Goal: Information Seeking & Learning: Check status

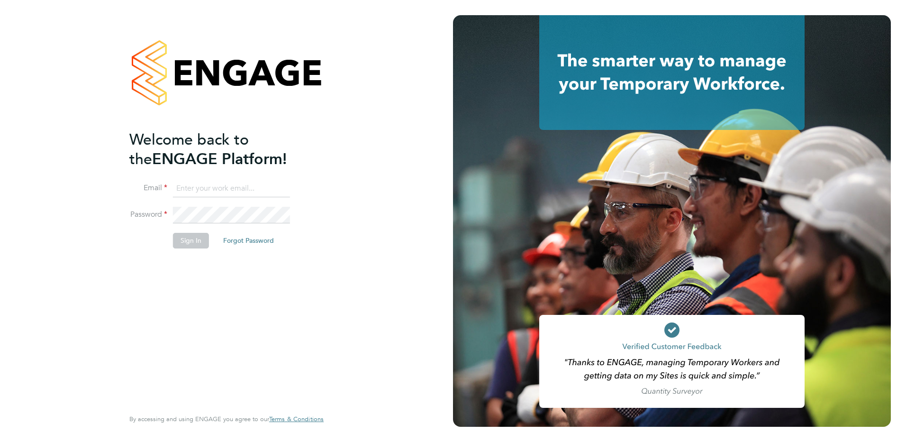
type input "kirsty.hanmore@ncclondon.ac.uk"
click at [190, 245] on button "Sign In" at bounding box center [191, 240] width 36 height 15
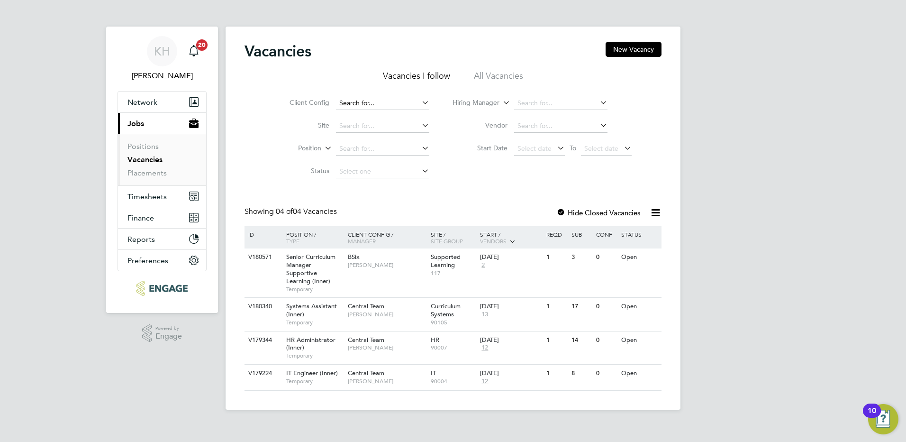
click at [370, 108] on input at bounding box center [382, 103] width 93 height 13
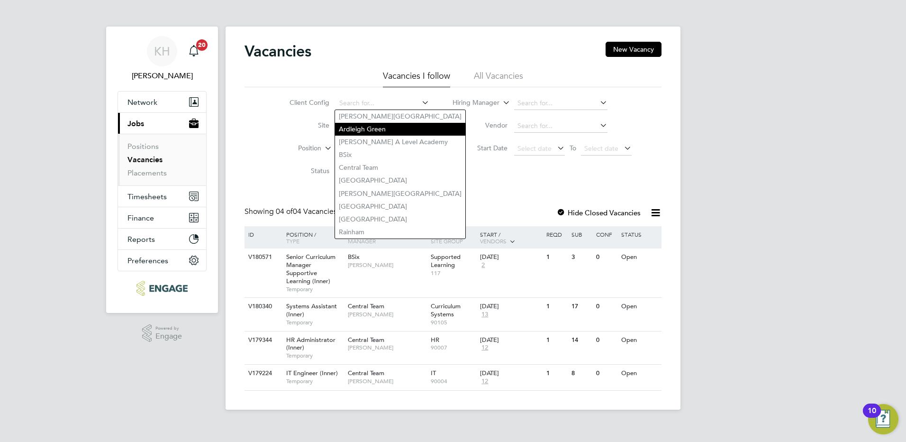
click at [370, 123] on li "Ardleigh Green" at bounding box center [400, 129] width 130 height 13
type input "Ardleigh Green"
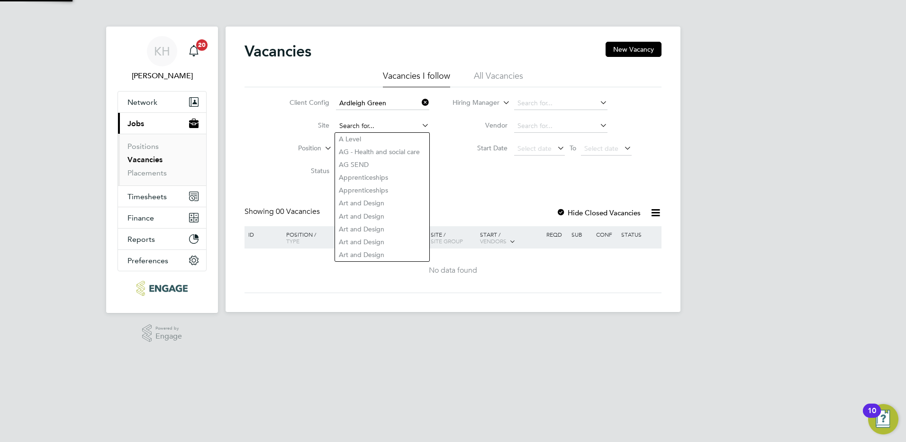
click at [367, 126] on input at bounding box center [382, 125] width 93 height 13
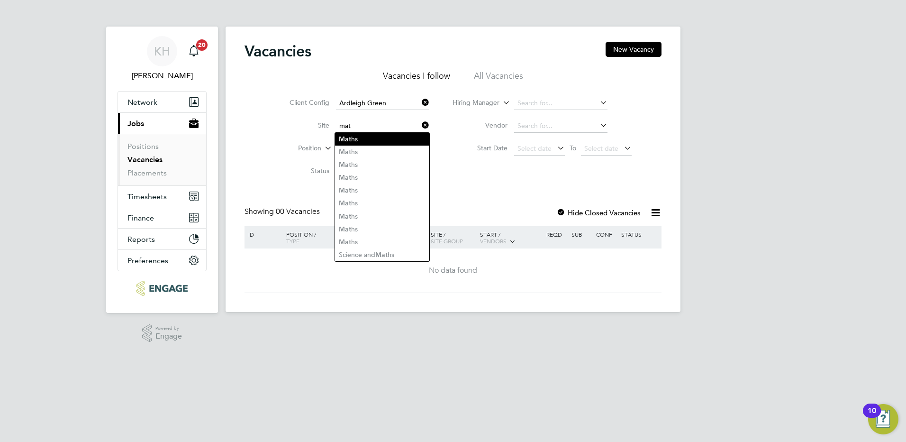
click at [364, 135] on li "Mat hs" at bounding box center [382, 139] width 94 height 13
type input "Maths"
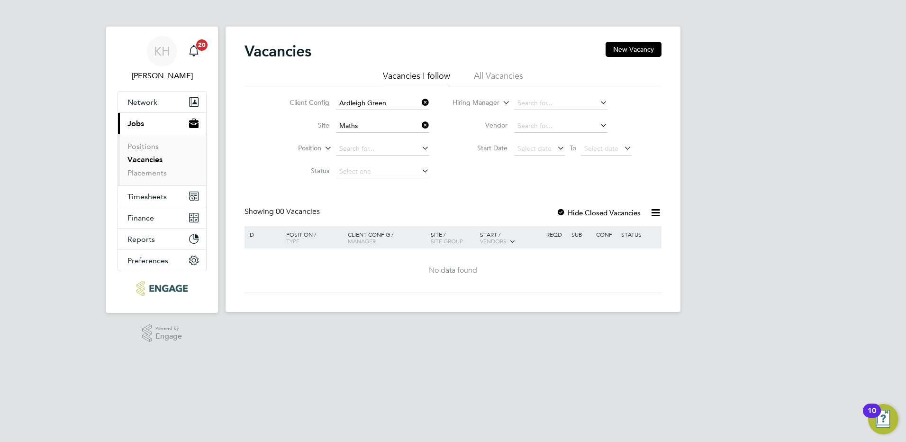
click at [496, 78] on li "All Vacancies" at bounding box center [498, 78] width 49 height 17
click at [420, 123] on icon at bounding box center [420, 124] width 0 height 13
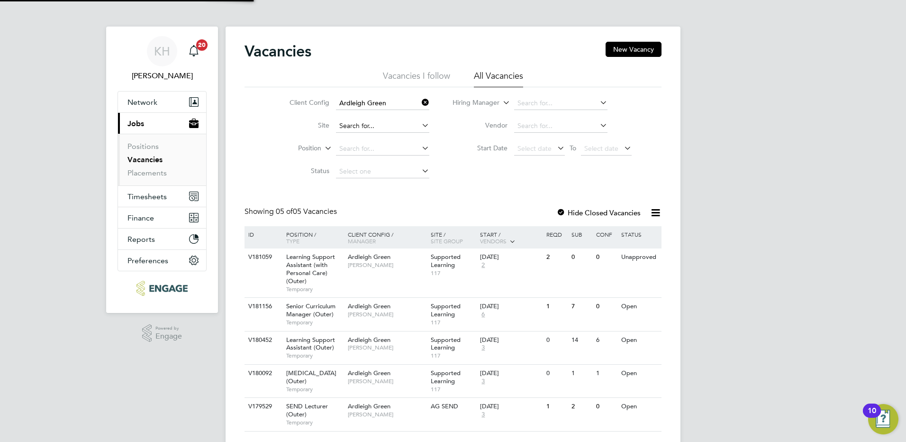
click at [386, 125] on input at bounding box center [382, 125] width 93 height 13
click at [746, 210] on div "KH Kirsty Hanmore Notifications 20 Applications: Network Team Members Businesse…" at bounding box center [453, 232] width 906 height 465
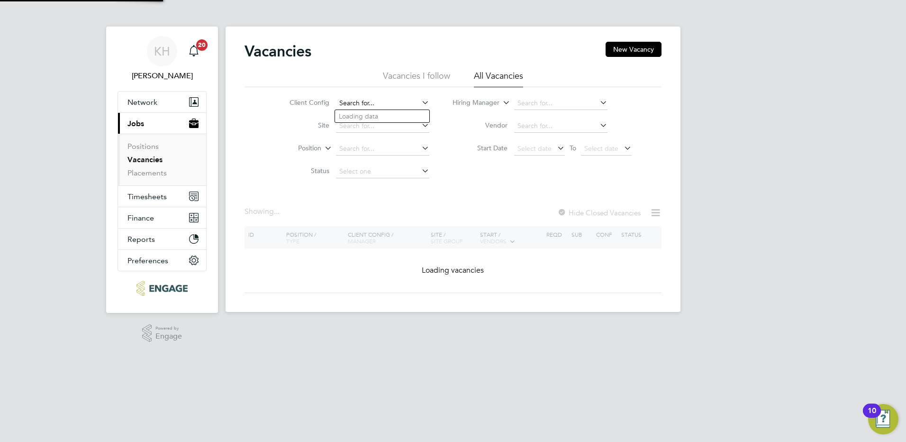
click at [402, 70] on div "Vacancies New Vacancy Vacancies I follow All Vacancies Client Config Site Posit…" at bounding box center [452, 167] width 417 height 251
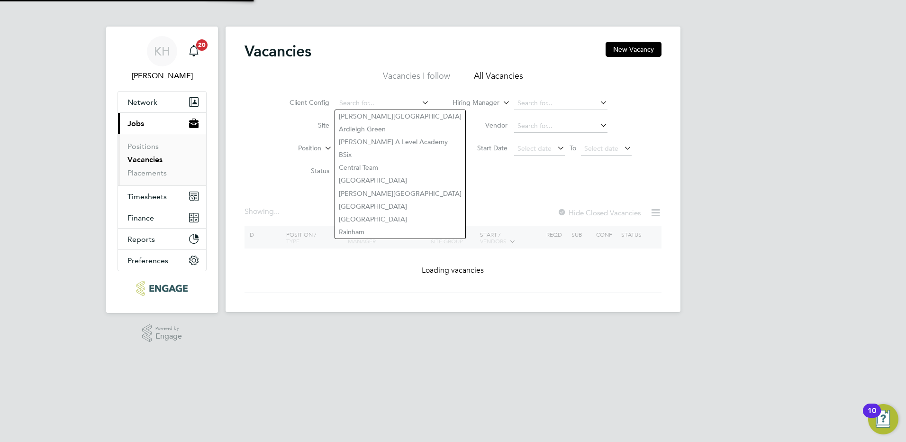
click at [463, 160] on li "Start Date Select date To Select date" at bounding box center [542, 148] width 202 height 23
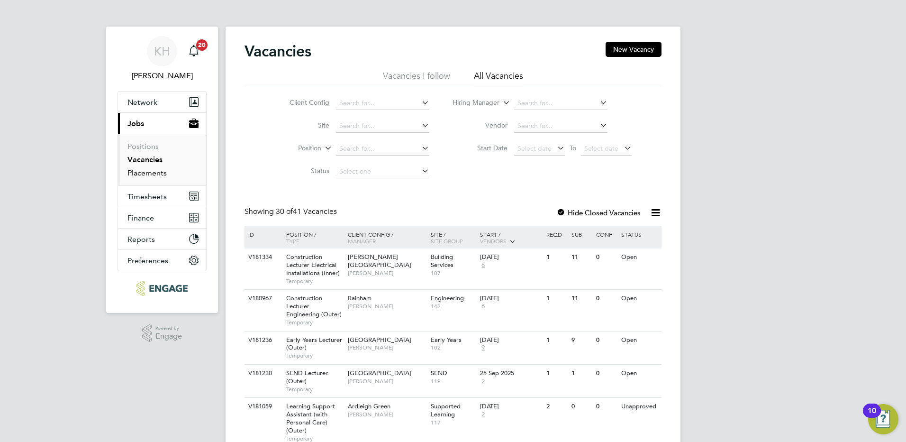
click at [156, 172] on link "Placements" at bounding box center [146, 172] width 39 height 9
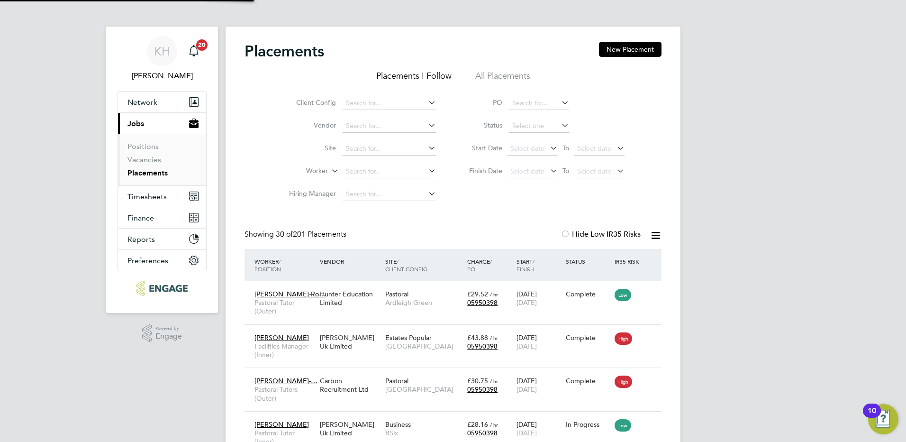
click at [358, 186] on li "Hiring Manager" at bounding box center [359, 194] width 178 height 23
click at [361, 168] on input at bounding box center [389, 171] width 93 height 13
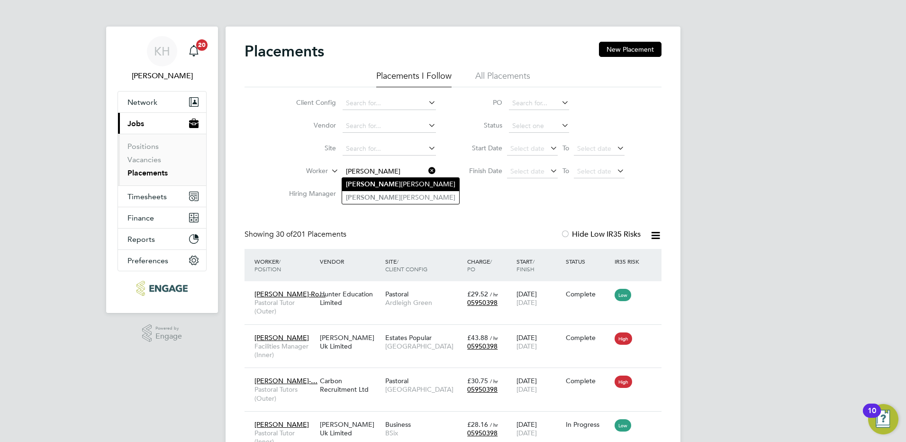
click at [402, 180] on li "Elijah Kolawole-Johnson" at bounding box center [400, 184] width 117 height 13
type input "Elijah Kolawole-Johnson"
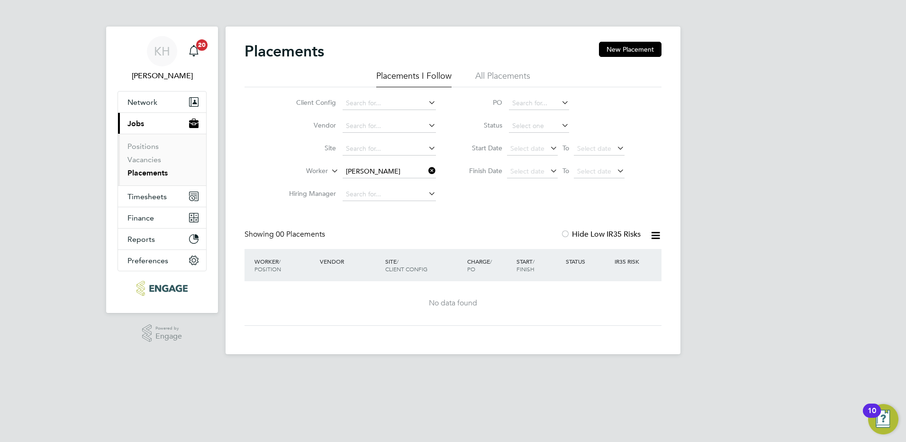
click at [426, 172] on icon at bounding box center [426, 170] width 0 height 13
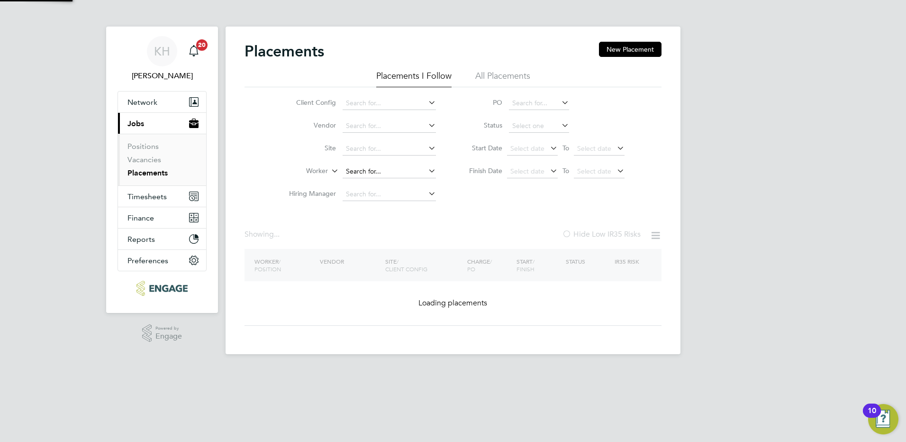
click at [395, 167] on input at bounding box center [389, 171] width 93 height 13
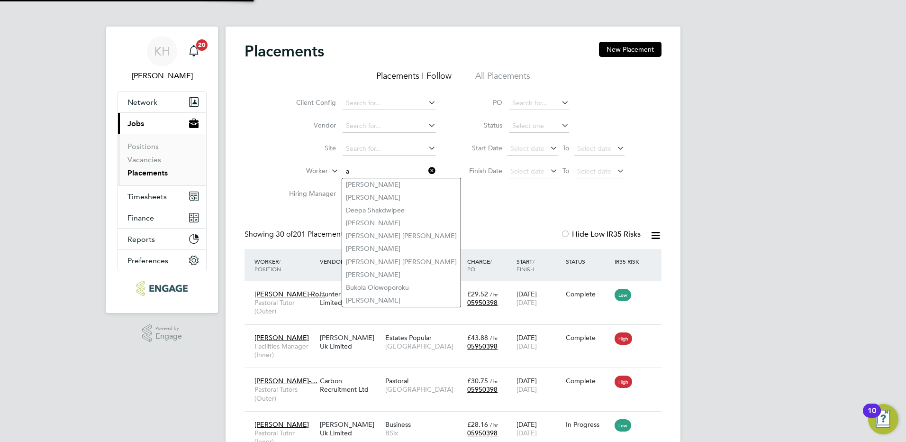
scroll to position [27, 82]
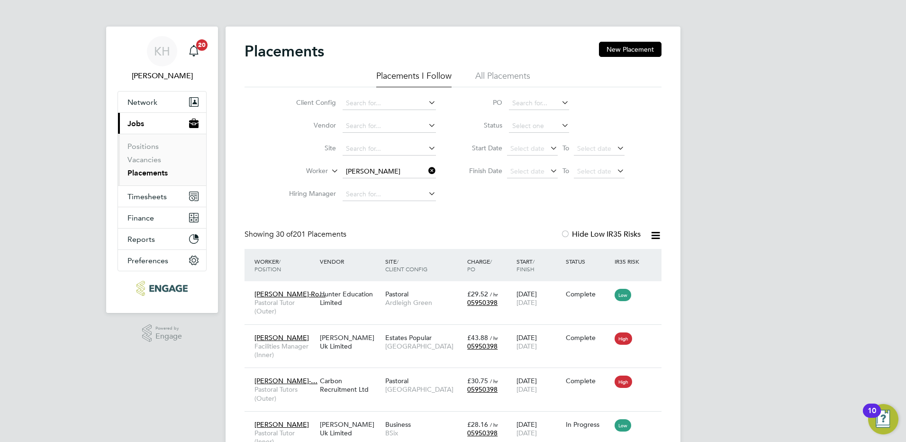
click at [387, 197] on li "Adrian Maddix" at bounding box center [400, 197] width 117 height 13
type input "[PERSON_NAME]"
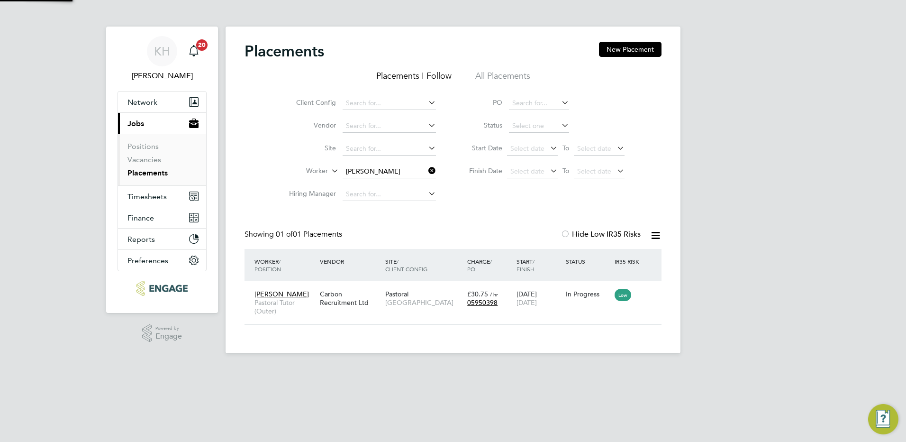
click at [498, 63] on div "Placements New Placement" at bounding box center [452, 56] width 417 height 28
click at [497, 76] on li "All Placements" at bounding box center [502, 78] width 55 height 17
click at [388, 306] on span "[GEOGRAPHIC_DATA]" at bounding box center [423, 302] width 77 height 9
